Goal: Information Seeking & Learning: Learn about a topic

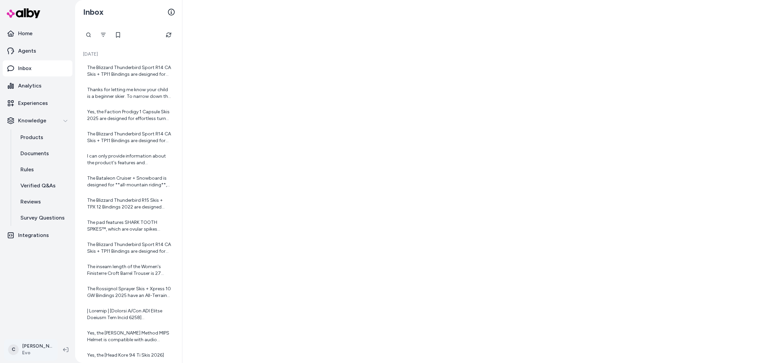
click at [23, 351] on html "Home Agents Inbox Analytics Experiences Knowledge Products Documents Rules Veri…" at bounding box center [384, 181] width 768 height 363
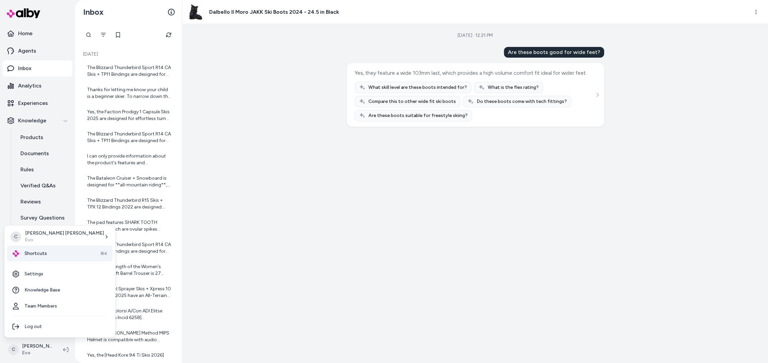
click at [41, 254] on span "Shortcuts" at bounding box center [35, 253] width 22 height 7
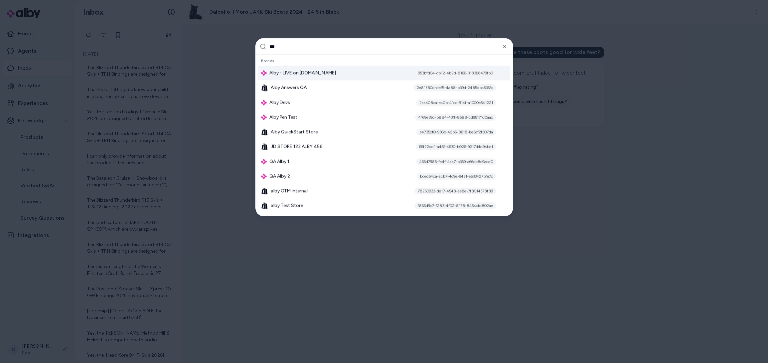
type input "***"
click at [339, 74] on div "Alby - LIVE on alby.com 953bfd04-cb12-4b2d-8166-318368479fb0" at bounding box center [383, 73] width 251 height 15
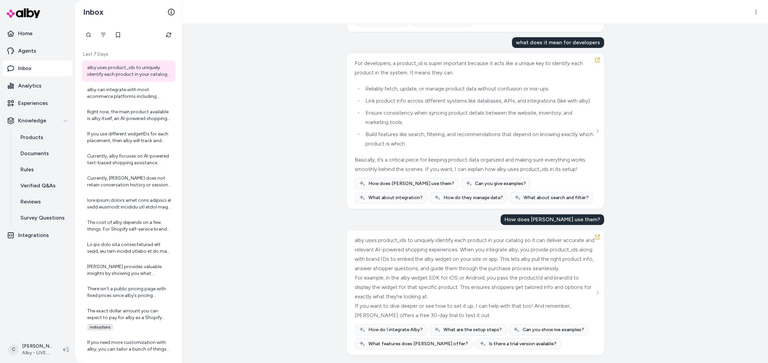
scroll to position [155, 0]
click at [112, 92] on div "alby can integrate with most ecommerce platforms including custom platforms. So…" at bounding box center [129, 92] width 84 height 13
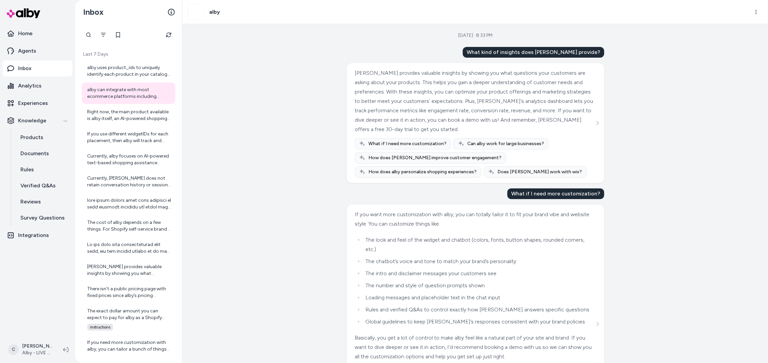
scroll to position [176, 0]
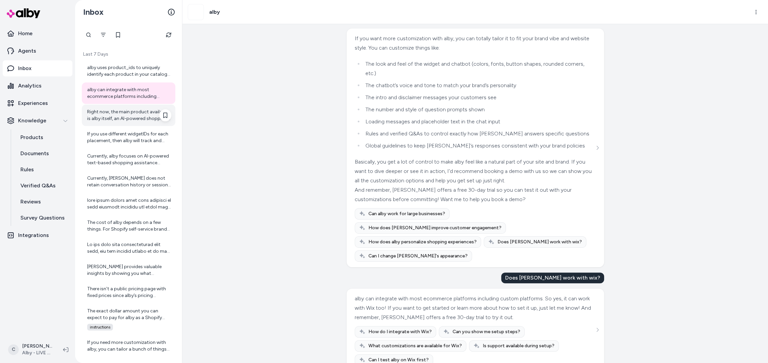
click at [109, 117] on div "Right now, the main product available is alby itself, an AI-powered shopping as…" at bounding box center [129, 115] width 84 height 13
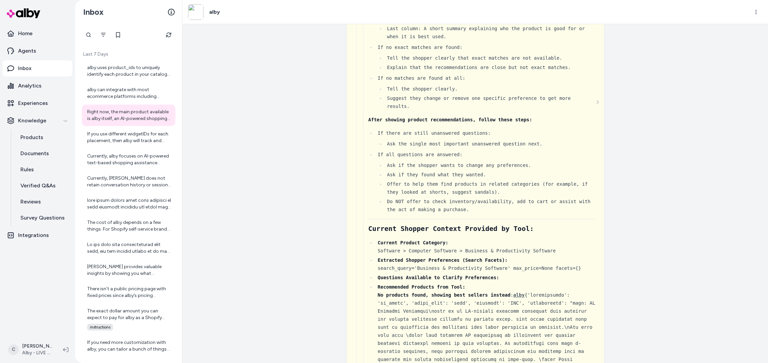
scroll to position [1214, 0]
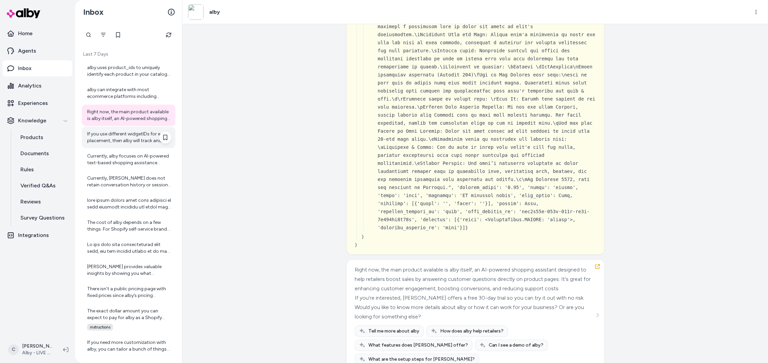
click at [102, 141] on div "If you use different widgetIDs for each placement, then alby will track and rep…" at bounding box center [129, 137] width 84 height 13
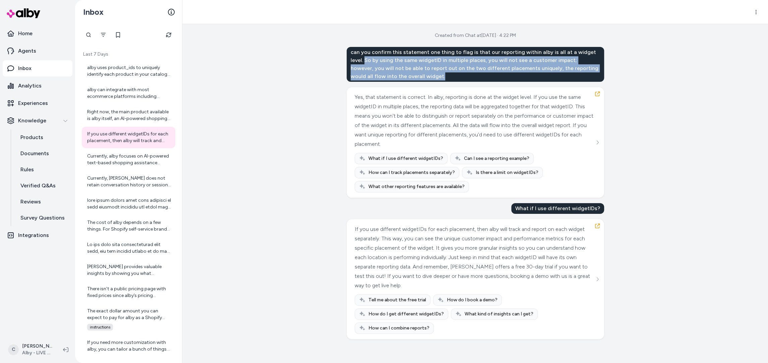
drag, startPoint x: 352, startPoint y: 60, endPoint x: 408, endPoint y: 79, distance: 58.9
click at [408, 79] on div "can you confirm this statement one thing to flag is that our reporting within a…" at bounding box center [475, 64] width 257 height 35
click at [113, 164] on div "Currently, alby focuses on AI-powered text-based shopping assistance directly o…" at bounding box center [129, 159] width 84 height 13
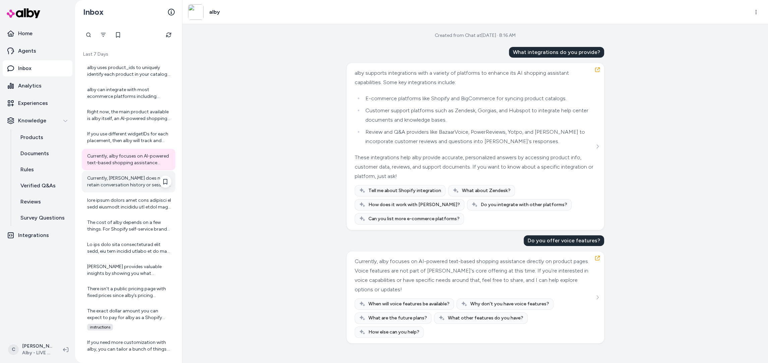
click at [123, 183] on div "Currently, [PERSON_NAME] does not retain conversation history or session data a…" at bounding box center [129, 181] width 84 height 13
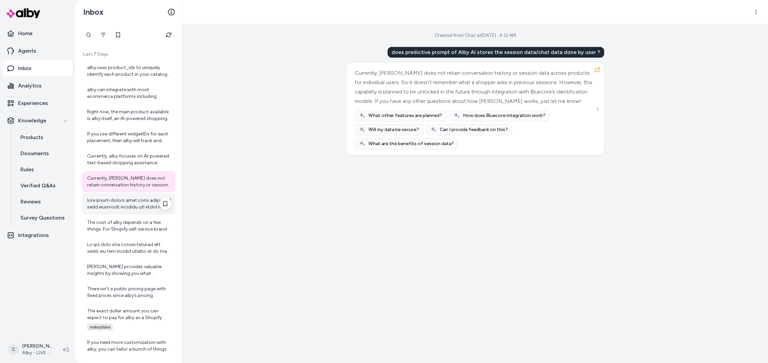
click at [130, 204] on div at bounding box center [129, 203] width 84 height 13
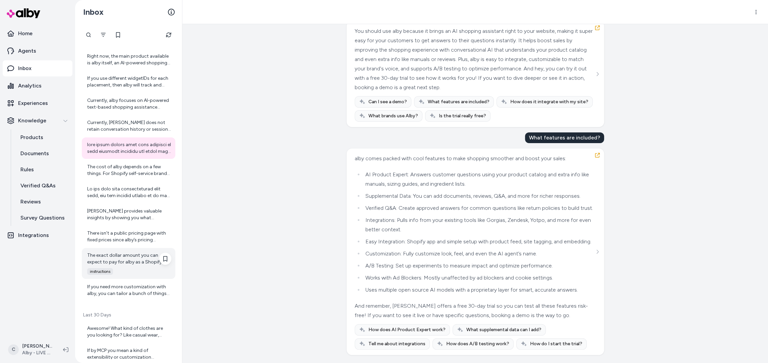
scroll to position [66, 0]
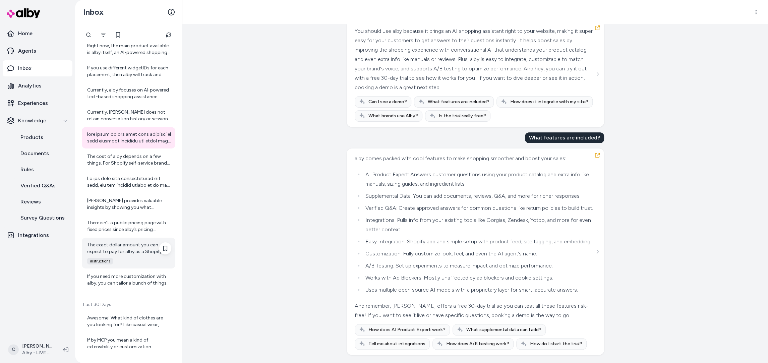
click at [115, 249] on div "The exact dollar amount you can expect to pay for alby as a Shopify brand depen…" at bounding box center [129, 248] width 84 height 13
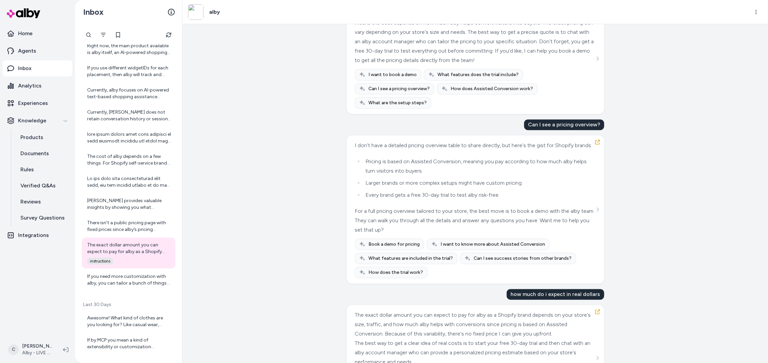
scroll to position [491, 0]
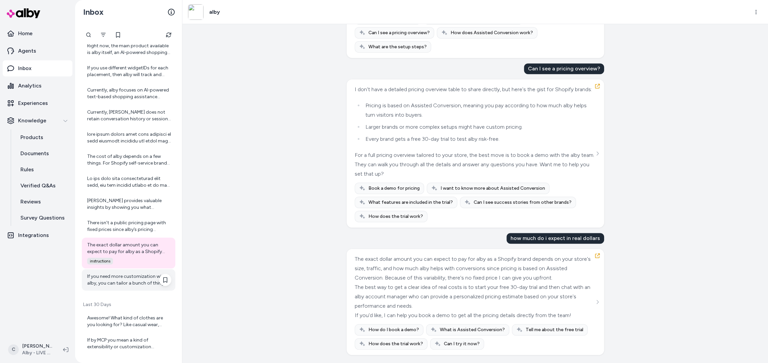
click at [137, 283] on div "If you need more customization with alby, you can tailor a bunch of things to r…" at bounding box center [129, 279] width 84 height 13
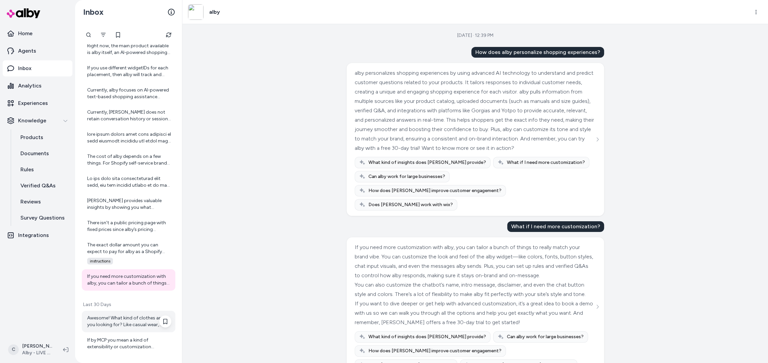
click at [132, 329] on div "Awesome! What kind of clothes are you looking for? Like casual wear, formal, sp…" at bounding box center [129, 321] width 94 height 21
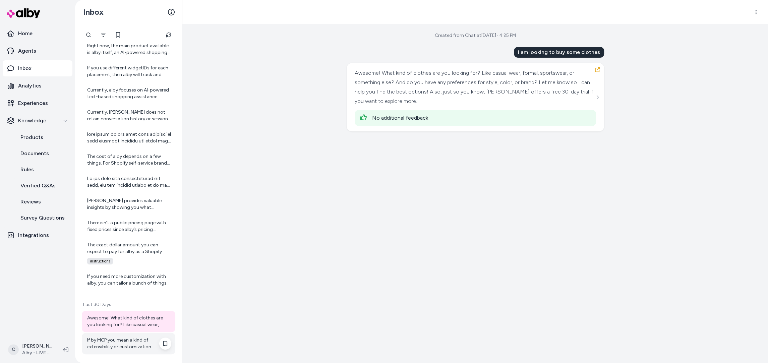
click at [109, 335] on div "If by MCP you mean a kind of extensibility or customization platform for alby, …" at bounding box center [129, 343] width 94 height 21
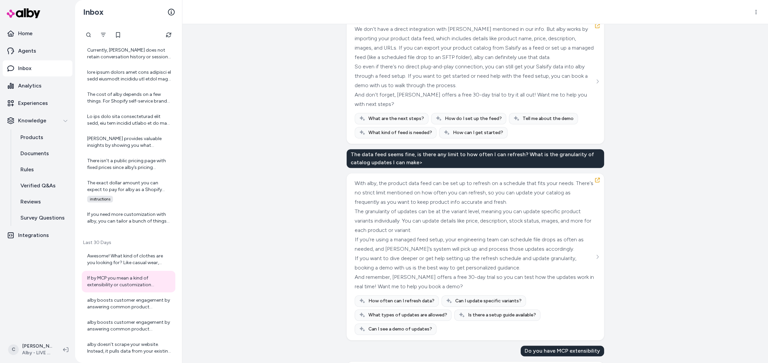
scroll to position [165, 0]
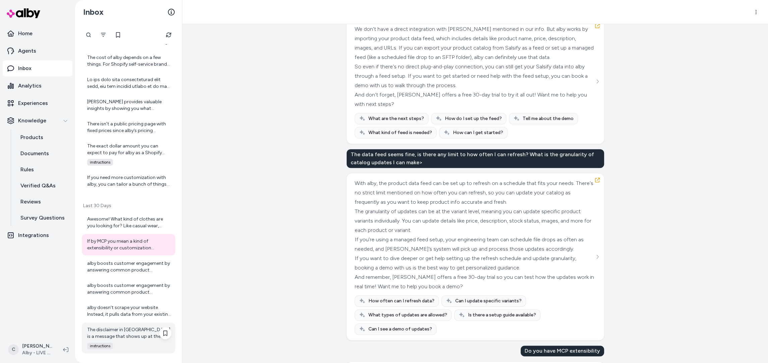
click at [105, 329] on div "The disclaimer in [GEOGRAPHIC_DATA] is a message that shows up at the bottom of…" at bounding box center [129, 332] width 84 height 13
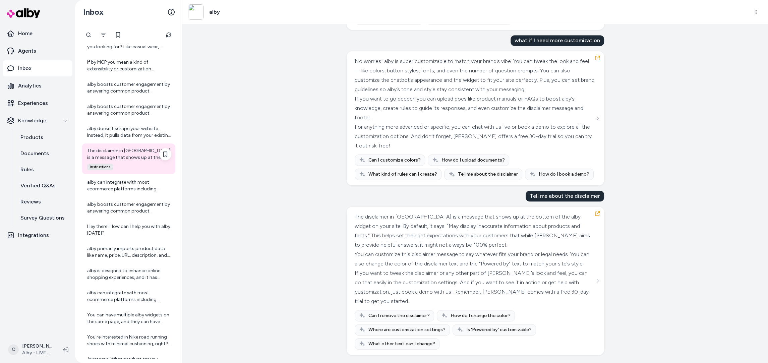
scroll to position [407, 0]
